Goal: Check status: Check status

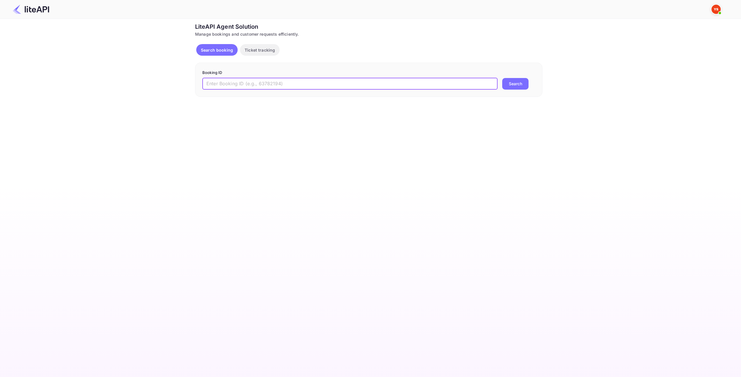
click at [360, 82] on input "text" at bounding box center [349, 84] width 295 height 12
paste input "8928161"
type input "8928161"
click at [514, 84] on button "Search" at bounding box center [516, 84] width 26 height 12
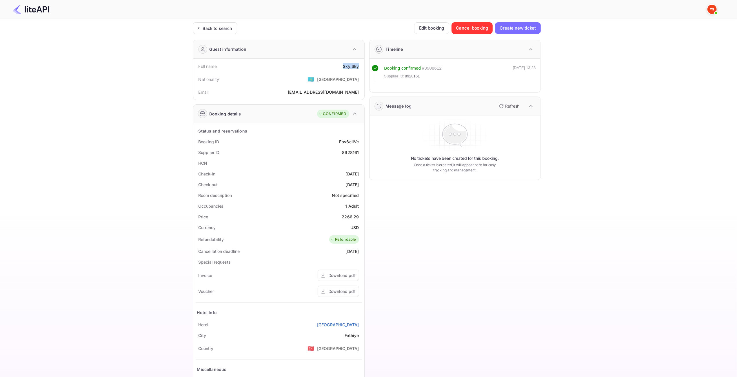
drag, startPoint x: 345, startPoint y: 65, endPoint x: 342, endPoint y: 66, distance: 3.7
click at [340, 66] on div "Full name Sky Sky Nationality 🇰🇿 [DEMOGRAPHIC_DATA] Email [EMAIL_ADDRESS][DOMAI…" at bounding box center [278, 79] width 171 height 41
copy div "Sky Sky"
click at [354, 214] on div "2266.29" at bounding box center [349, 216] width 17 height 6
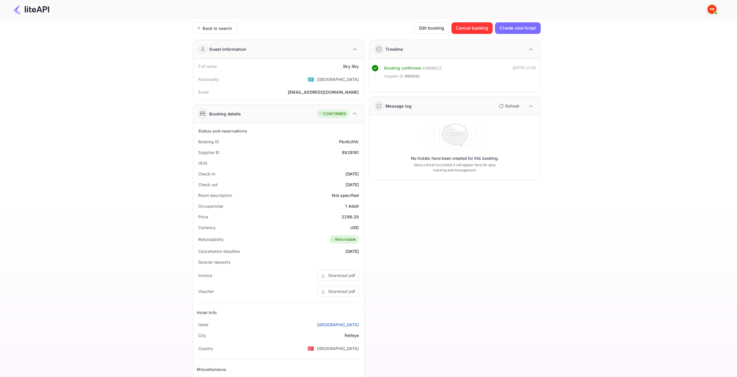
copy div "2266.29"
click at [352, 217] on div "2266.29" at bounding box center [349, 216] width 17 height 6
copy div "2266.29"
